Goal: Transaction & Acquisition: Purchase product/service

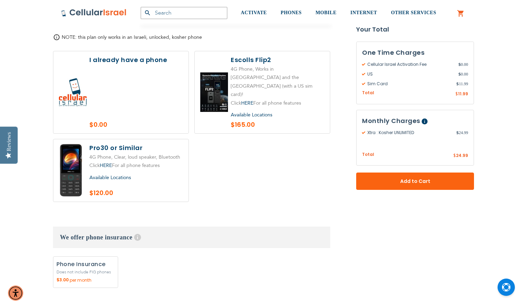
scroll to position [820, 0]
click at [69, 148] on label at bounding box center [120, 170] width 135 height 62
radio input "true"
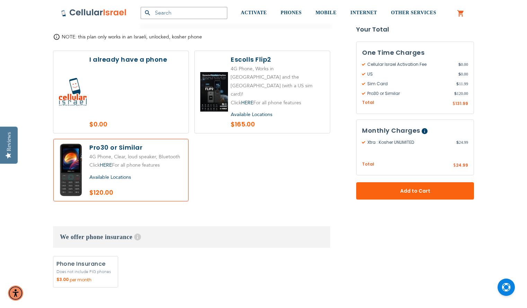
click at [234, 85] on label at bounding box center [262, 92] width 135 height 82
radio input "true"
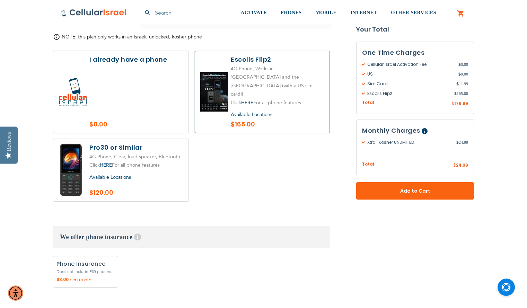
click at [113, 174] on span "Available Locations" at bounding box center [110, 177] width 42 height 7
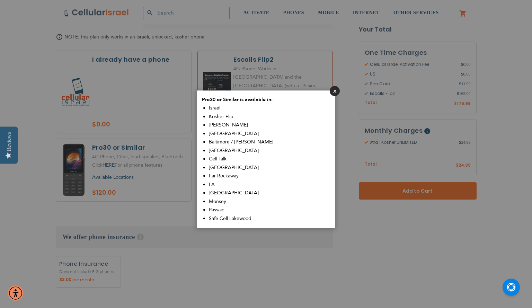
click at [333, 93] on button "Close" at bounding box center [335, 91] width 10 height 10
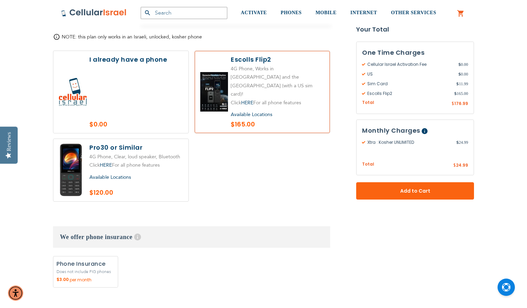
click at [125, 140] on label at bounding box center [120, 170] width 135 height 62
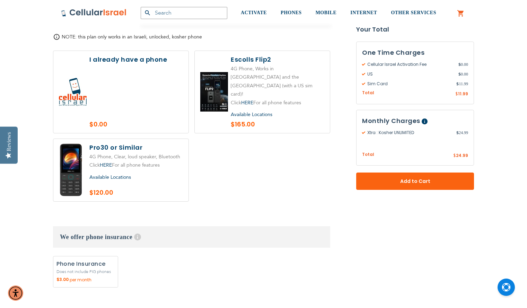
click at [125, 140] on label at bounding box center [120, 170] width 135 height 62
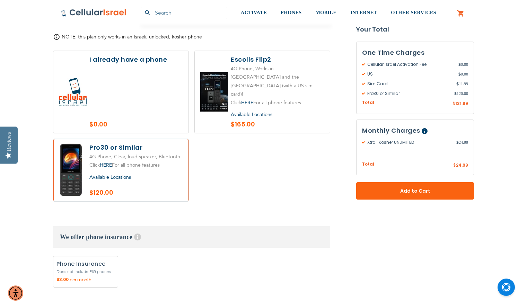
click at [125, 140] on label at bounding box center [120, 170] width 135 height 62
radio input "false"
click at [111, 162] on link "HERE" at bounding box center [106, 165] width 12 height 7
